Goal: Task Accomplishment & Management: Complete application form

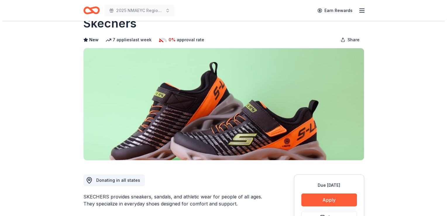
scroll to position [19, 0]
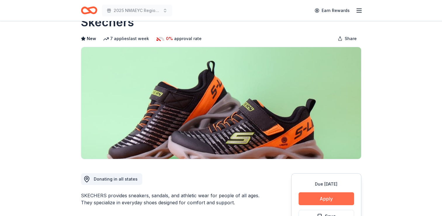
click at [330, 194] on button "Apply" at bounding box center [327, 198] width 56 height 13
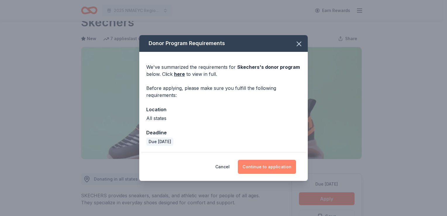
click at [263, 164] on button "Continue to application" at bounding box center [267, 167] width 58 height 14
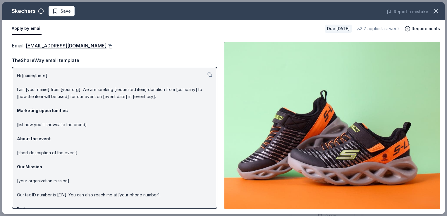
click at [106, 46] on button at bounding box center [109, 46] width 6 height 5
click at [66, 11] on span "Save" at bounding box center [66, 11] width 10 height 7
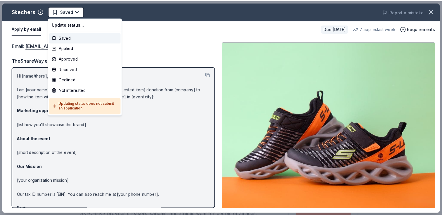
scroll to position [0, 0]
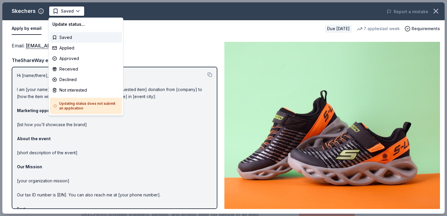
click at [66, 11] on html "2025 NMAEYC Regional Conference Saved Apply Due [DATE] Share Skechers New 7 app…" at bounding box center [223, 108] width 447 height 216
click at [70, 46] on div "Applied" at bounding box center [86, 48] width 72 height 11
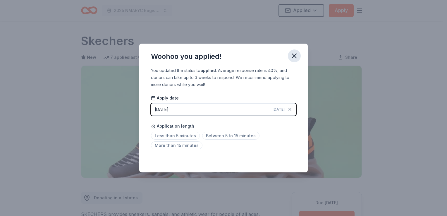
click at [292, 58] on icon "button" at bounding box center [294, 56] width 8 height 8
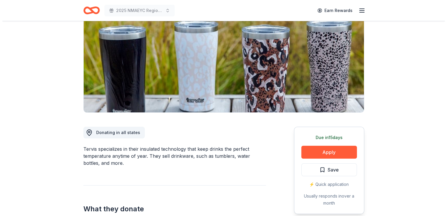
scroll to position [76, 0]
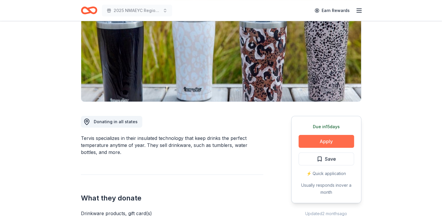
click at [318, 143] on button "Apply" at bounding box center [327, 141] width 56 height 13
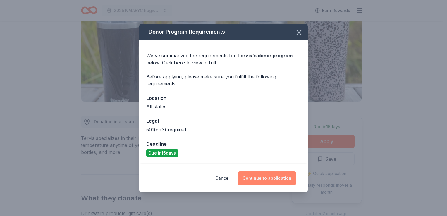
click at [274, 178] on button "Continue to application" at bounding box center [267, 178] width 58 height 14
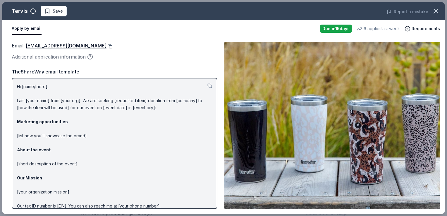
click at [106, 44] on button at bounding box center [109, 46] width 6 height 5
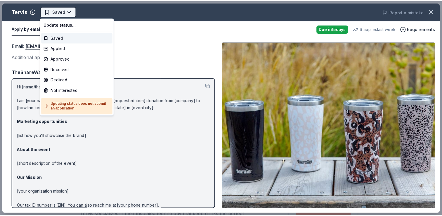
scroll to position [0, 0]
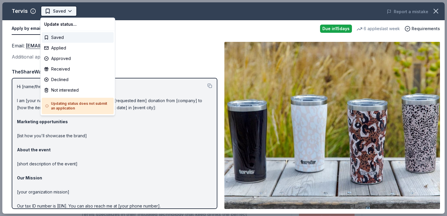
click at [68, 11] on html "2025 NMAEYC Regional Conference Earn Rewards Due in 15 days Share Tervis New 6 …" at bounding box center [223, 108] width 447 height 216
click at [66, 50] on div "Applied" at bounding box center [78, 48] width 72 height 11
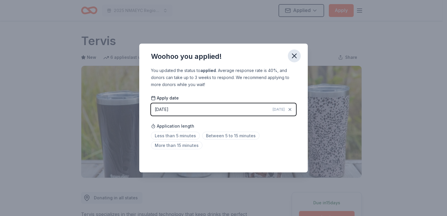
click at [294, 56] on icon "button" at bounding box center [294, 56] width 4 height 4
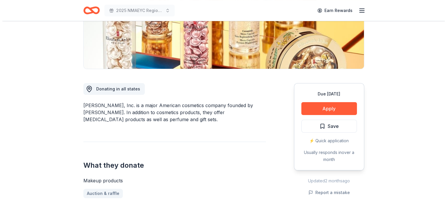
scroll to position [113, 0]
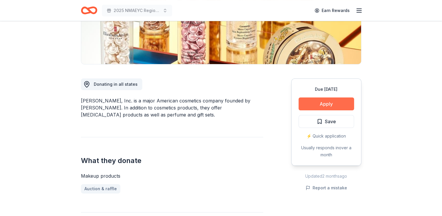
click at [327, 101] on button "Apply" at bounding box center [327, 103] width 56 height 13
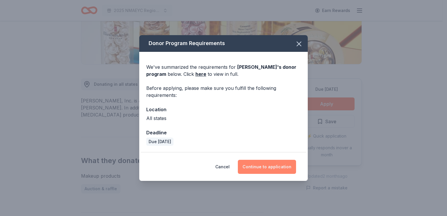
click at [272, 170] on button "Continue to application" at bounding box center [267, 167] width 58 height 14
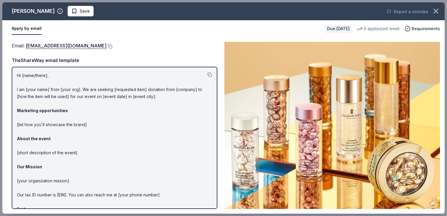
click at [27, 27] on button "Apply by email" at bounding box center [27, 29] width 30 height 12
click at [112, 46] on button at bounding box center [109, 46] width 6 height 5
click at [76, 13] on span "Save" at bounding box center [80, 11] width 18 height 7
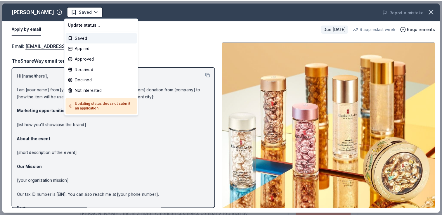
scroll to position [0, 0]
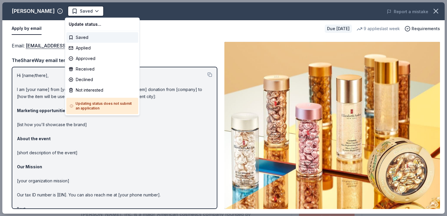
click at [76, 13] on html "2025 NMAEYC Regional Conference Earn Rewards Due in 41 days Share Elizabeth Ard…" at bounding box center [223, 108] width 447 height 216
click at [78, 46] on div "Applied" at bounding box center [102, 48] width 72 height 11
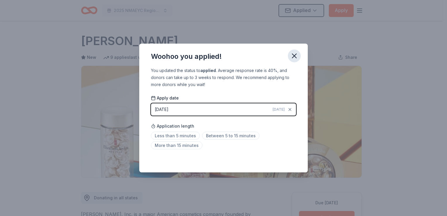
click at [291, 59] on icon "button" at bounding box center [294, 56] width 8 height 8
